Goal: Transaction & Acquisition: Subscribe to service/newsletter

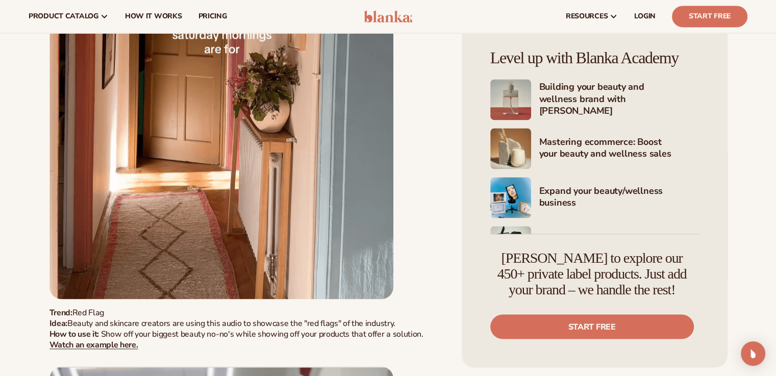
scroll to position [63642, 0]
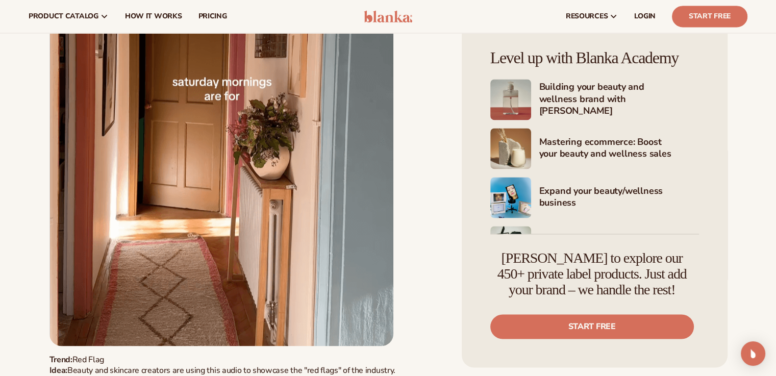
click at [551, 93] on h4 "Building your beauty and wellness brand with Blanka" at bounding box center [619, 99] width 160 height 37
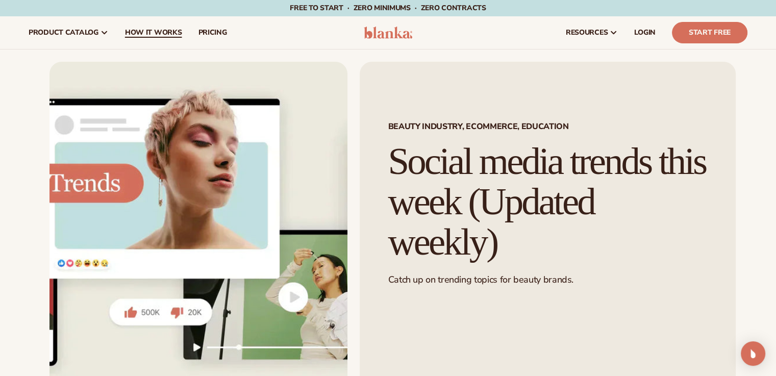
click at [163, 34] on span "How It Works" at bounding box center [153, 33] width 57 height 8
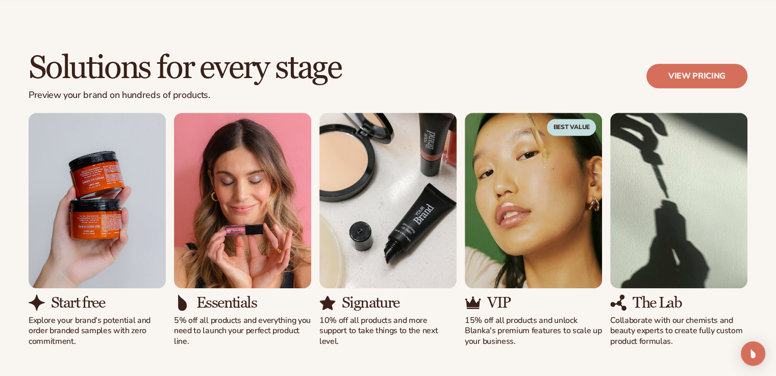
scroll to position [609, 0]
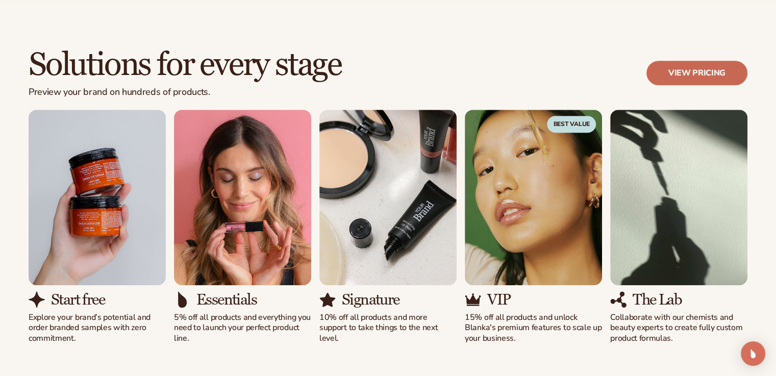
click at [716, 76] on link "View pricing" at bounding box center [696, 73] width 101 height 24
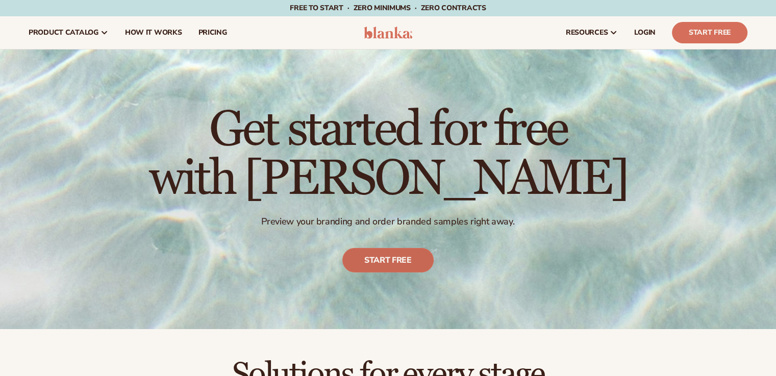
click at [382, 267] on link "Start free" at bounding box center [387, 260] width 91 height 24
